Goal: Complete application form

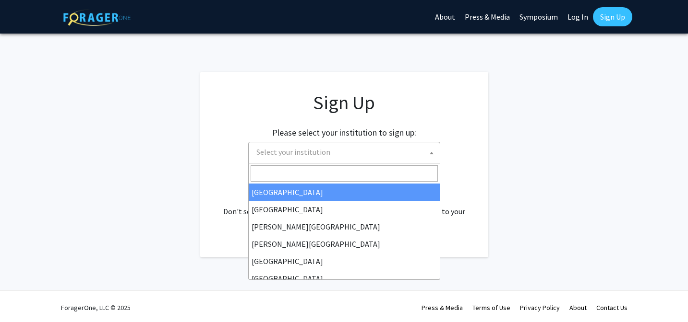
click at [326, 153] on span "Select your institution" at bounding box center [345, 152] width 187 height 20
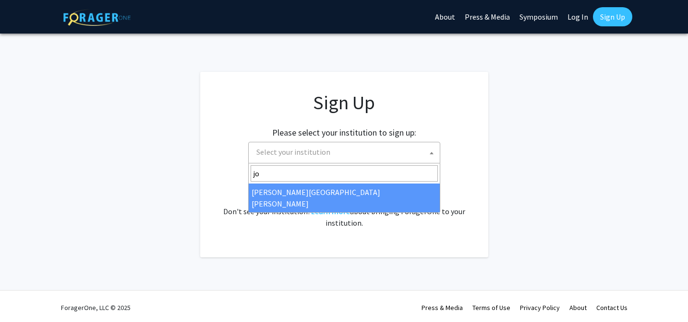
type input "jo"
select select "1"
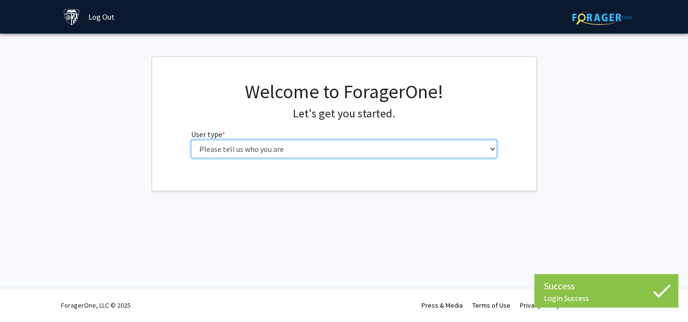
click at [310, 148] on select "Please tell us who you are Undergraduate Student Master's Student Doctoral Cand…" at bounding box center [344, 149] width 306 height 18
